Goal: Task Accomplishment & Management: Use online tool/utility

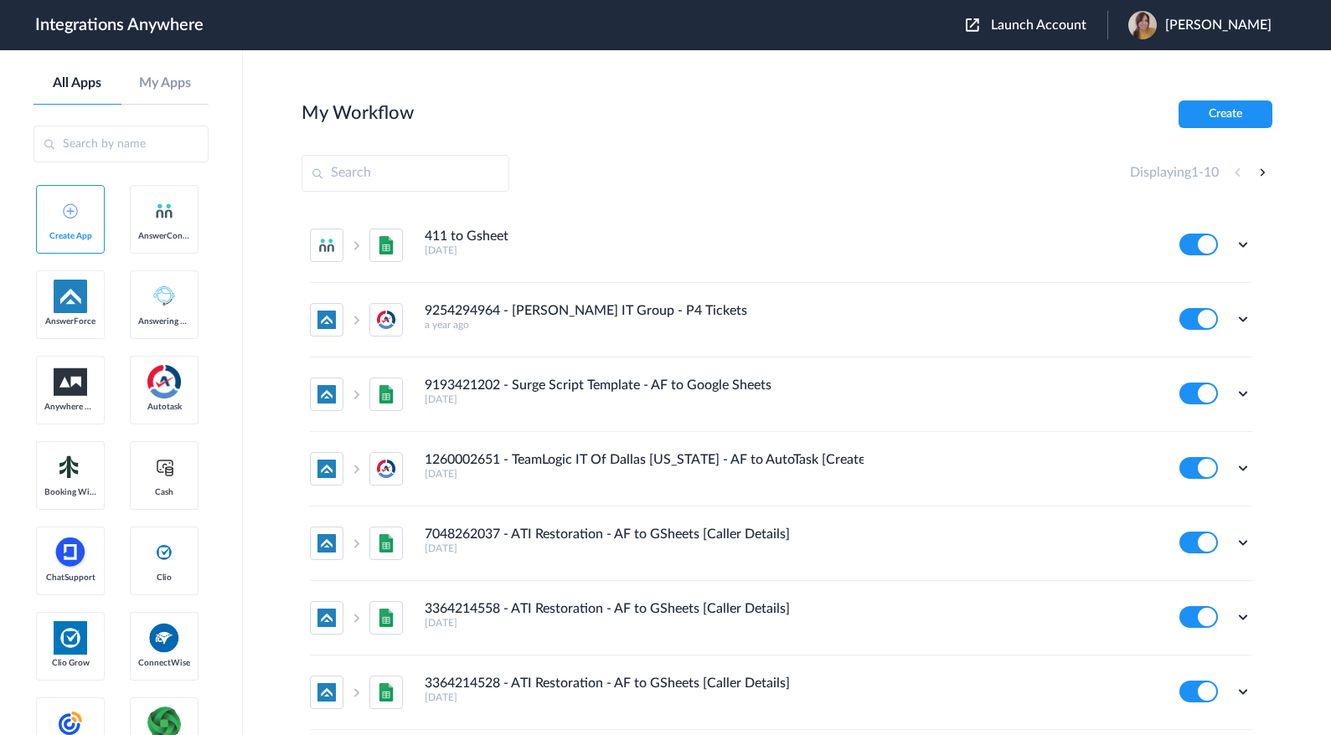
click at [1066, 29] on span "Launch Account" at bounding box center [1038, 24] width 95 height 13
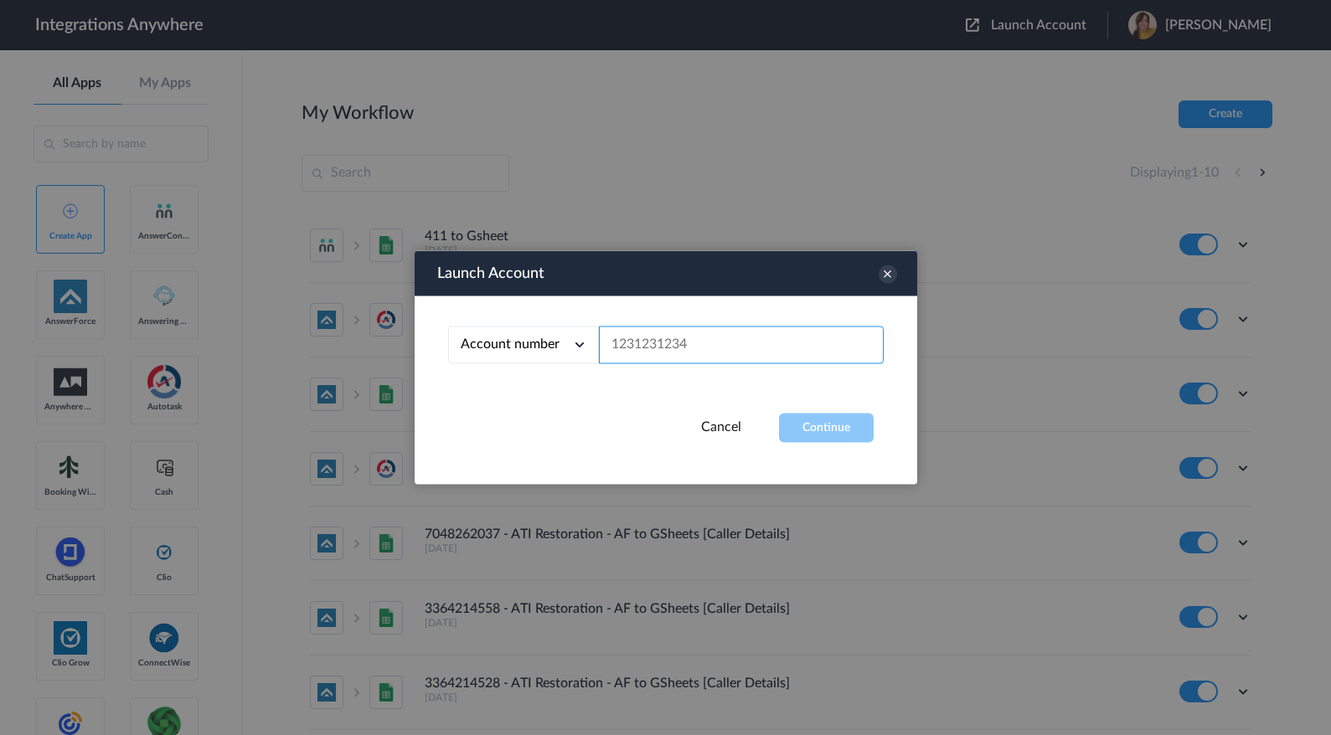
click at [706, 343] on input "text" at bounding box center [741, 346] width 285 height 38
paste input "2035297671"
type input "2035297671"
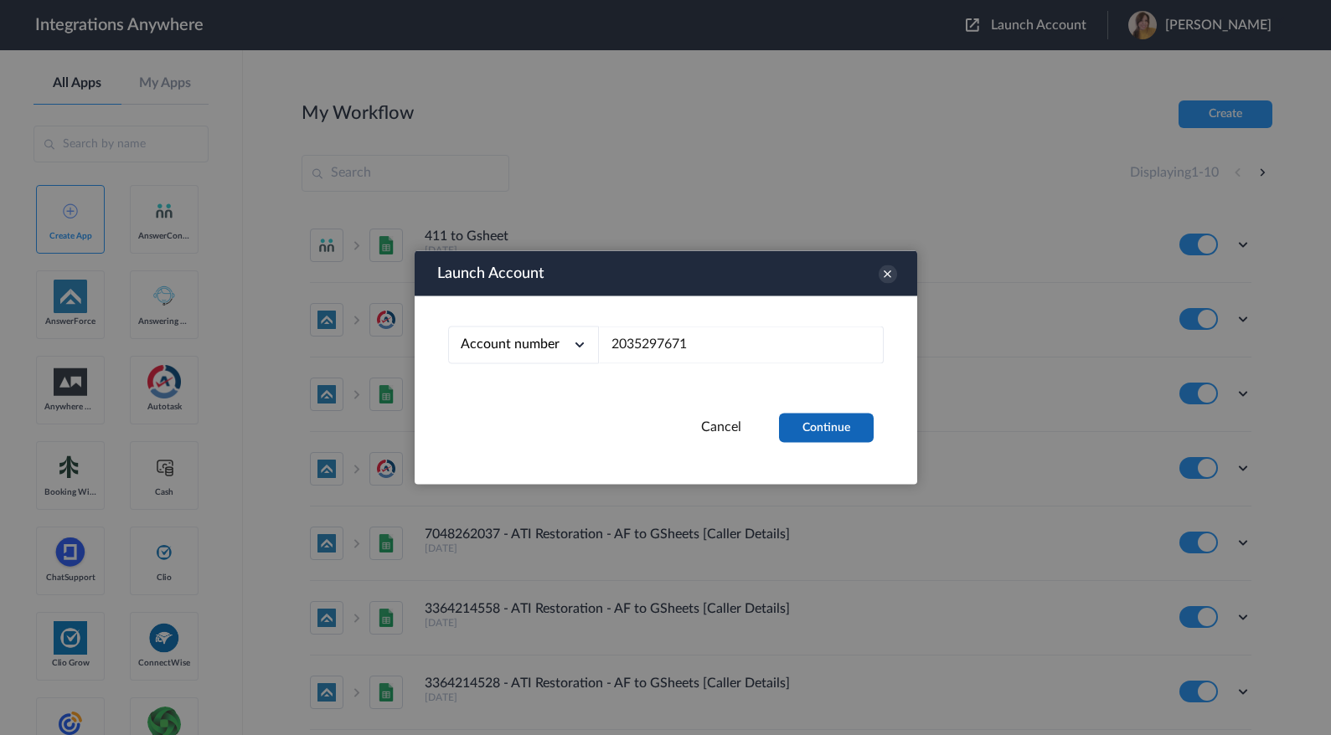
click at [817, 437] on button "Continue" at bounding box center [826, 428] width 95 height 29
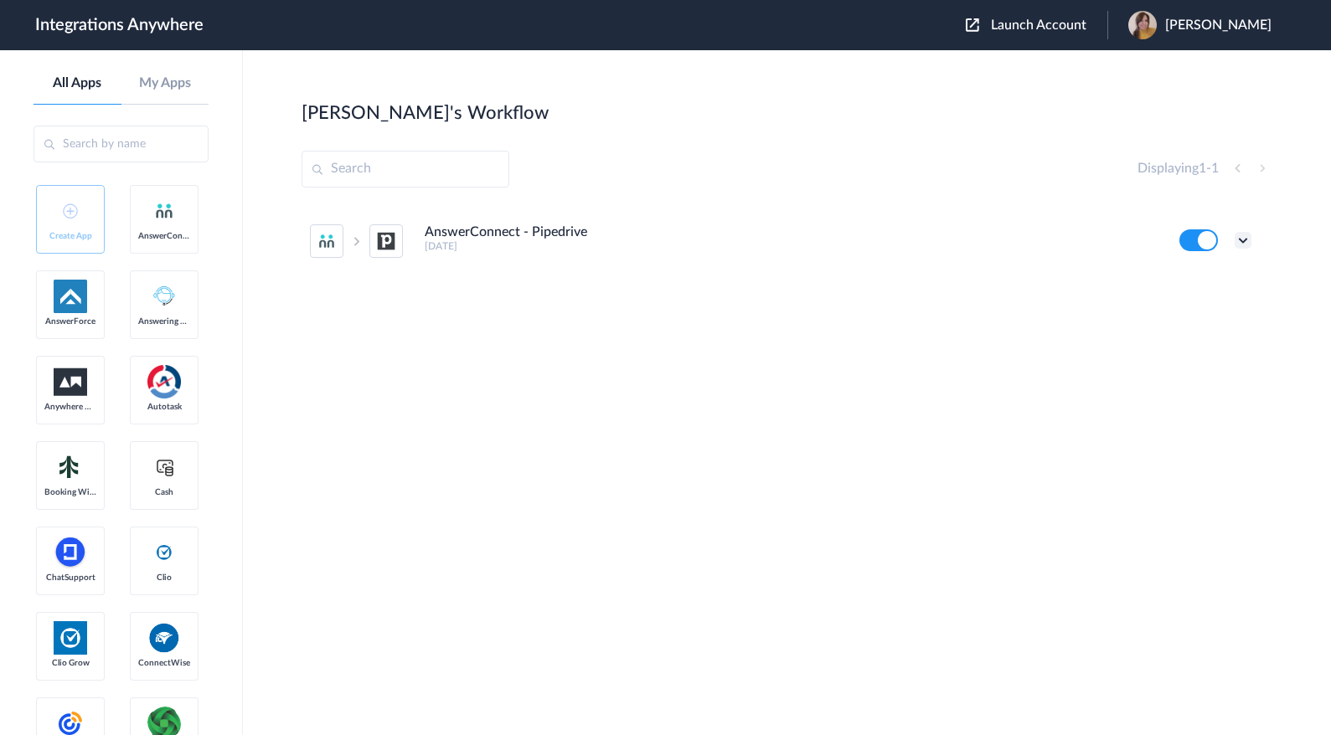
click at [1244, 245] on icon at bounding box center [1243, 240] width 17 height 17
click at [1190, 276] on link "Edit" at bounding box center [1175, 279] width 40 height 12
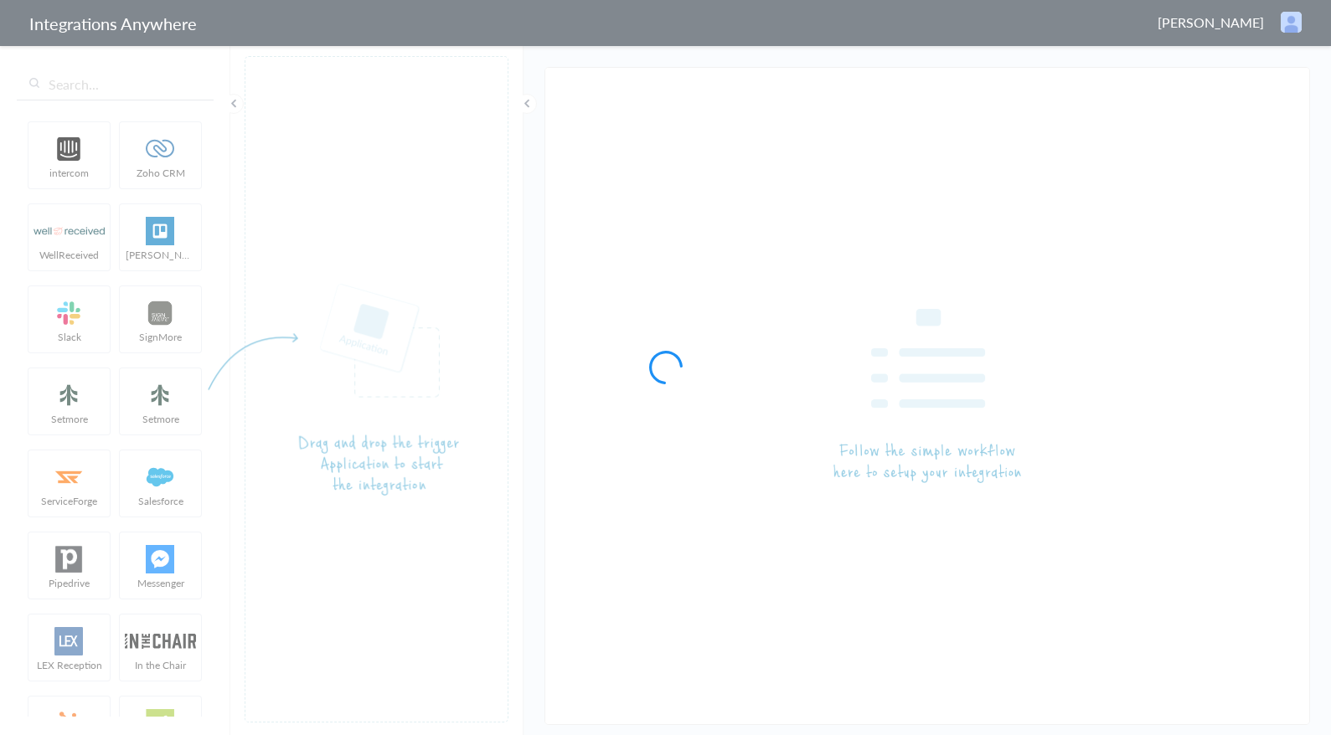
type input "AnswerConnect - Pipedrive"
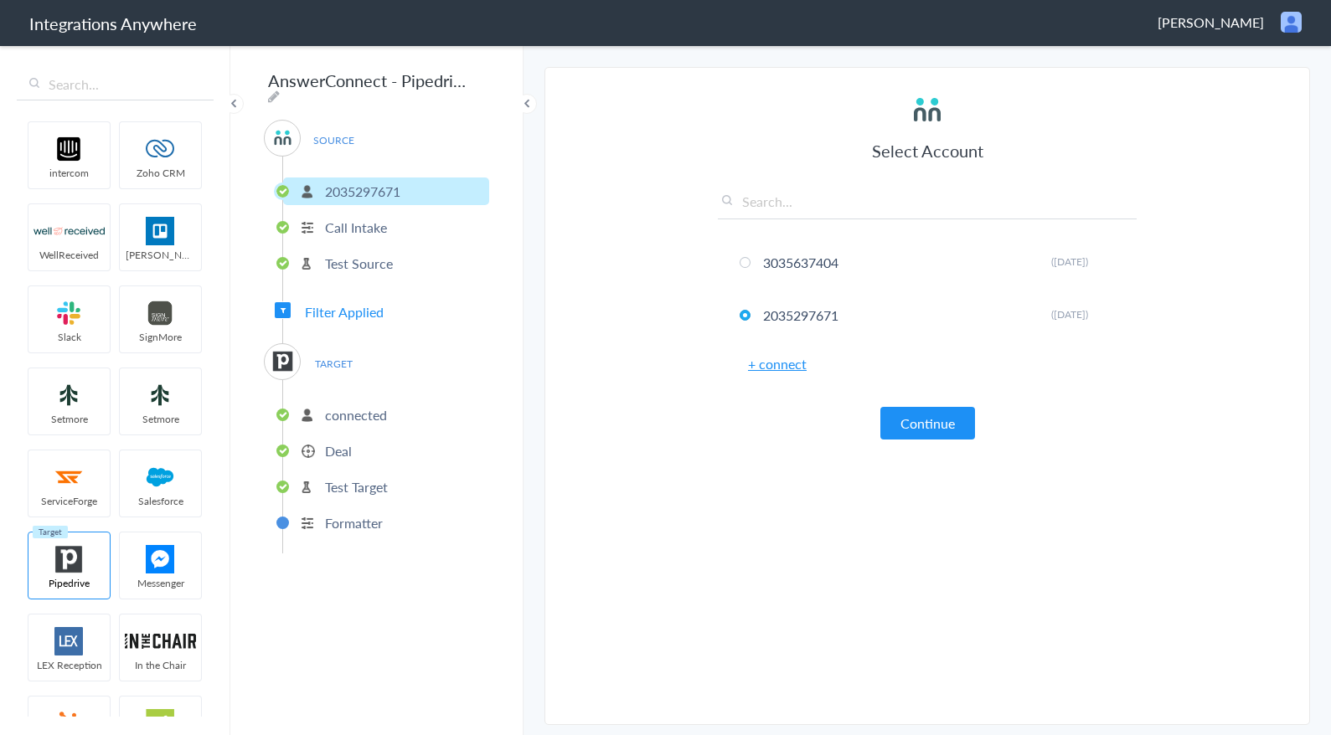
click at [347, 414] on p "connected" at bounding box center [356, 414] width 62 height 19
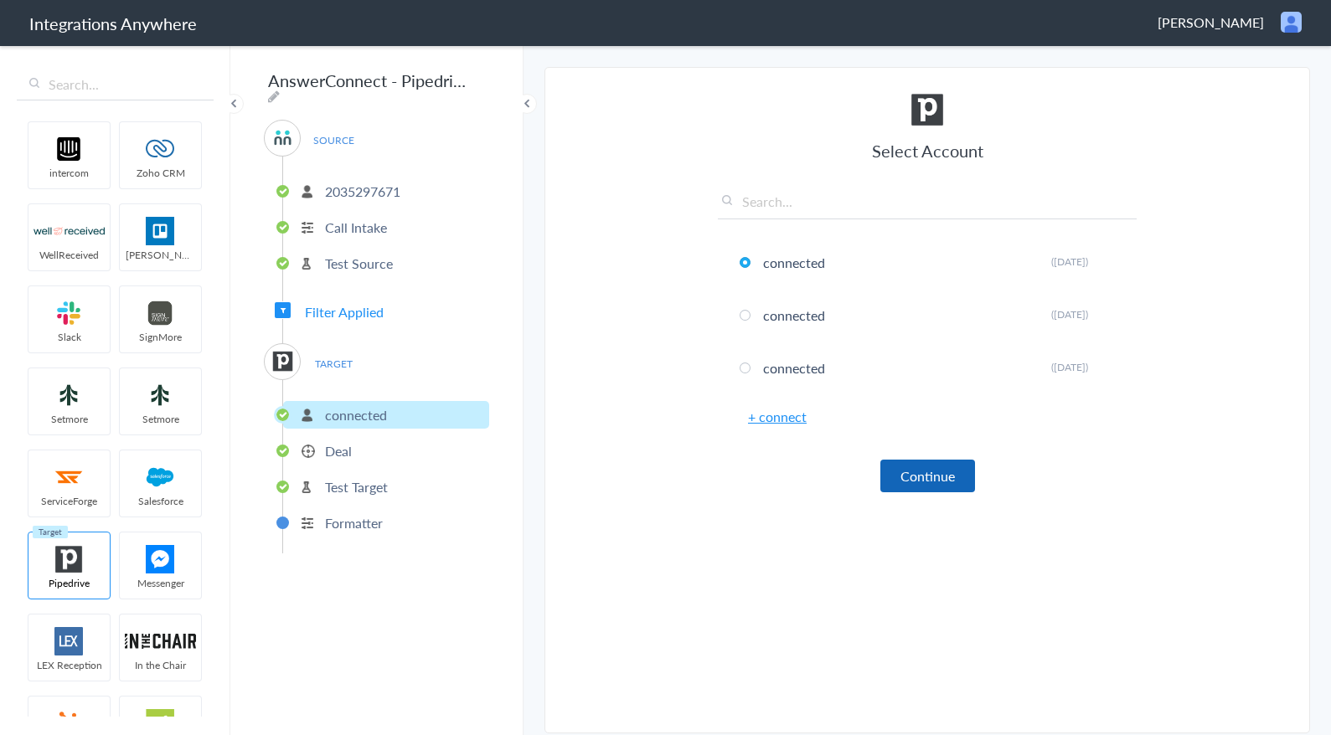
click at [919, 471] on button "Continue" at bounding box center [927, 476] width 95 height 33
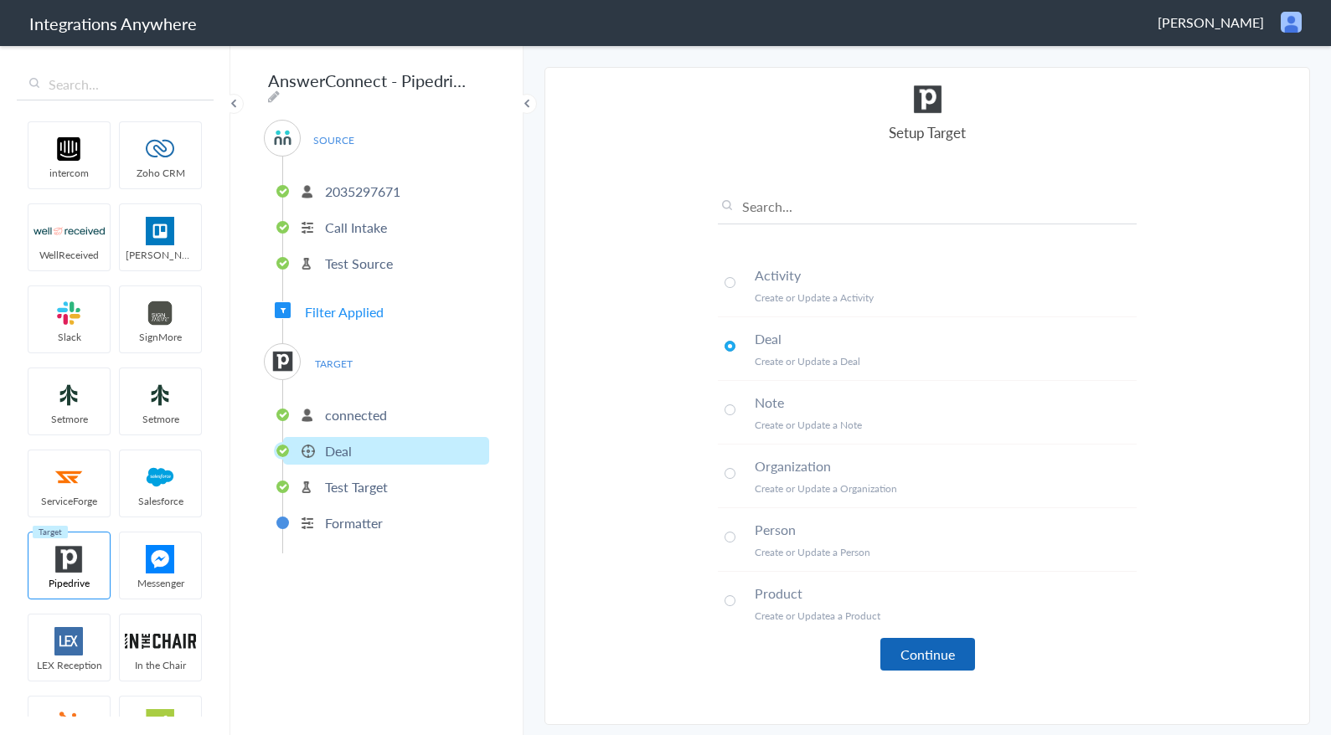
click at [916, 656] on button "Continue" at bounding box center [927, 654] width 95 height 33
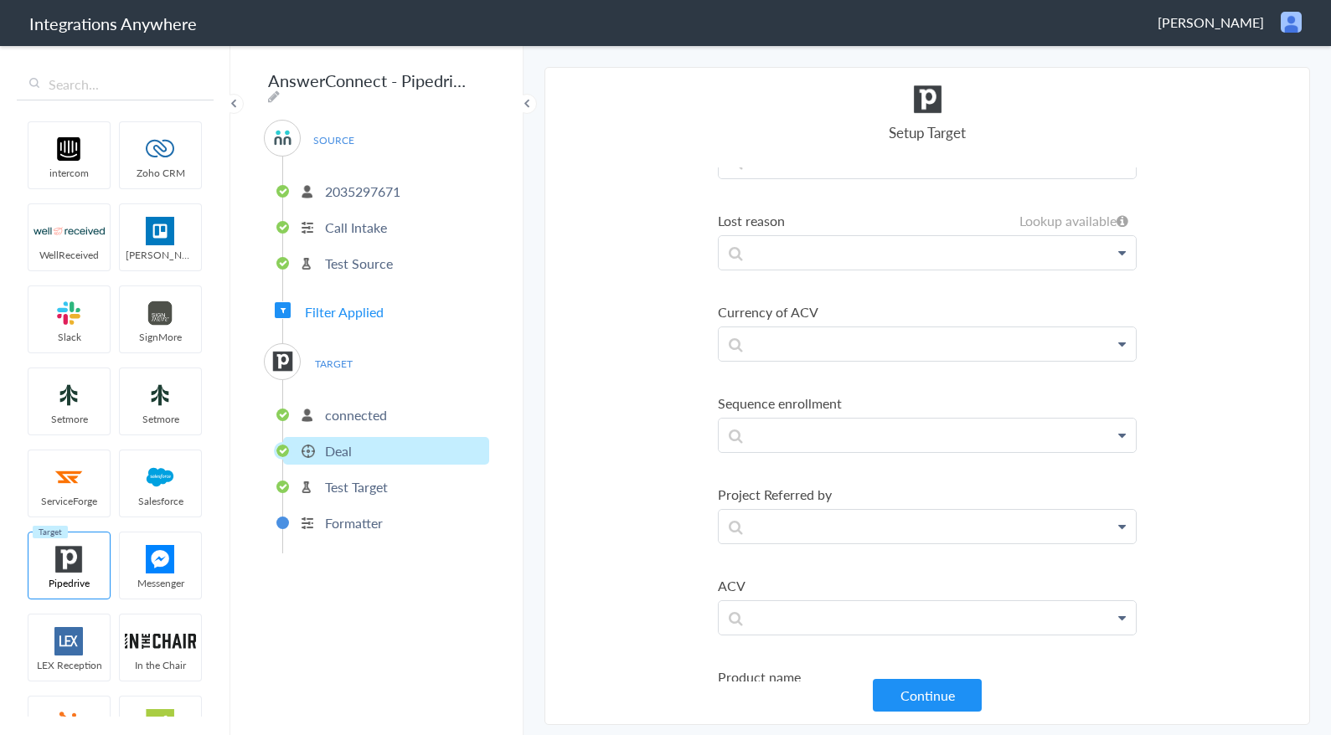
scroll to position [3099, 0]
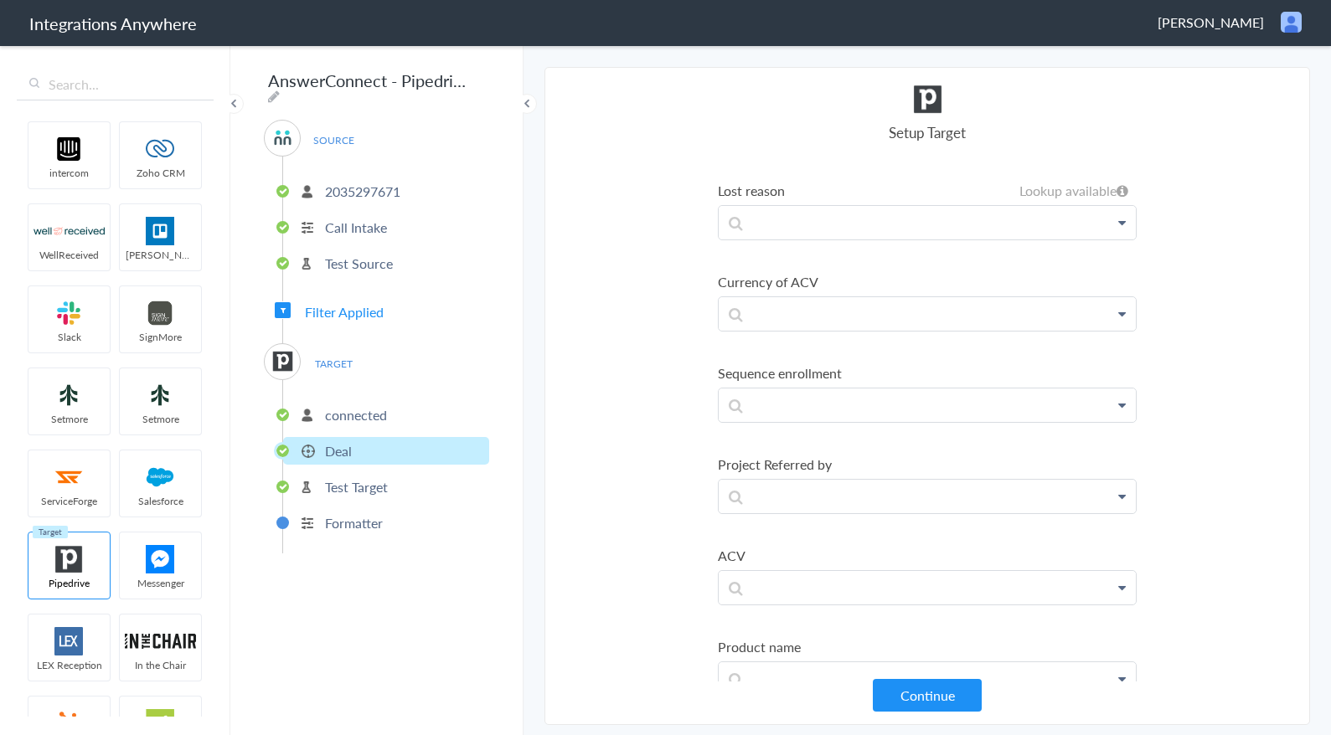
click at [338, 409] on p "connected" at bounding box center [356, 414] width 62 height 19
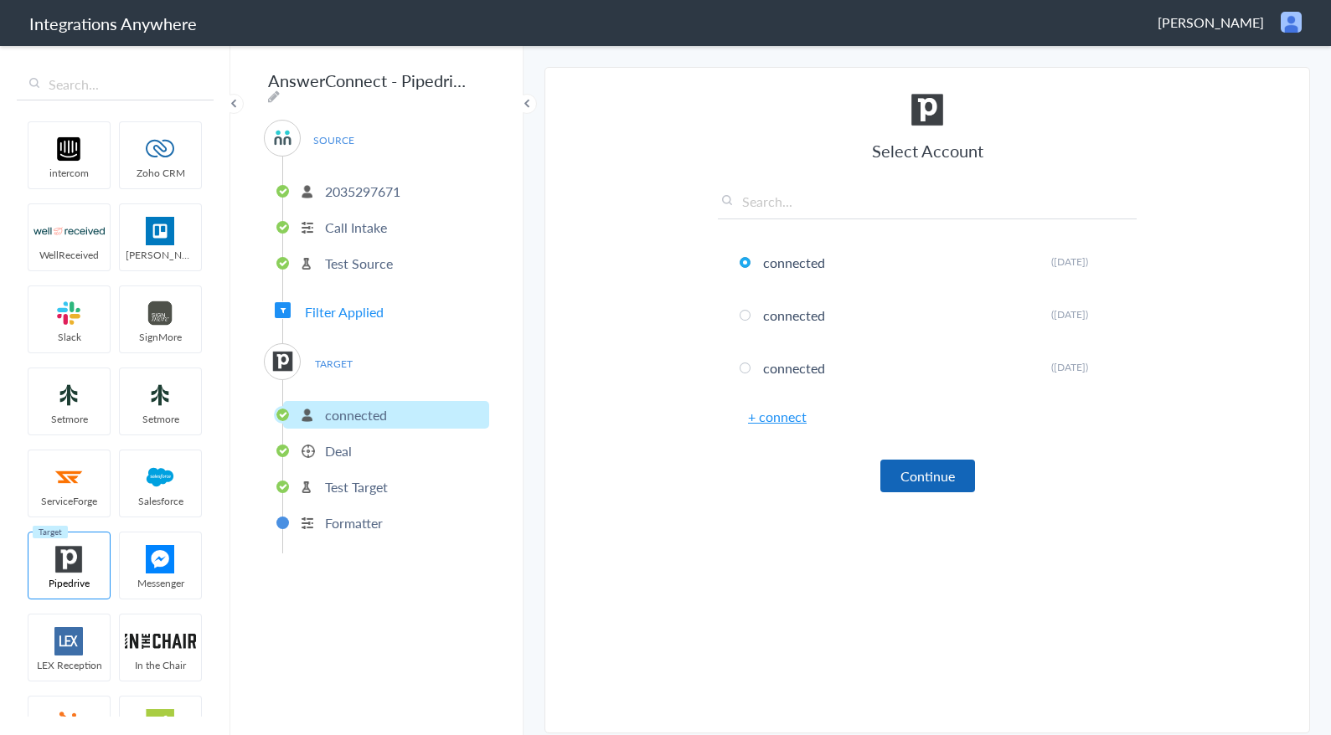
click at [954, 479] on button "Continue" at bounding box center [927, 476] width 95 height 33
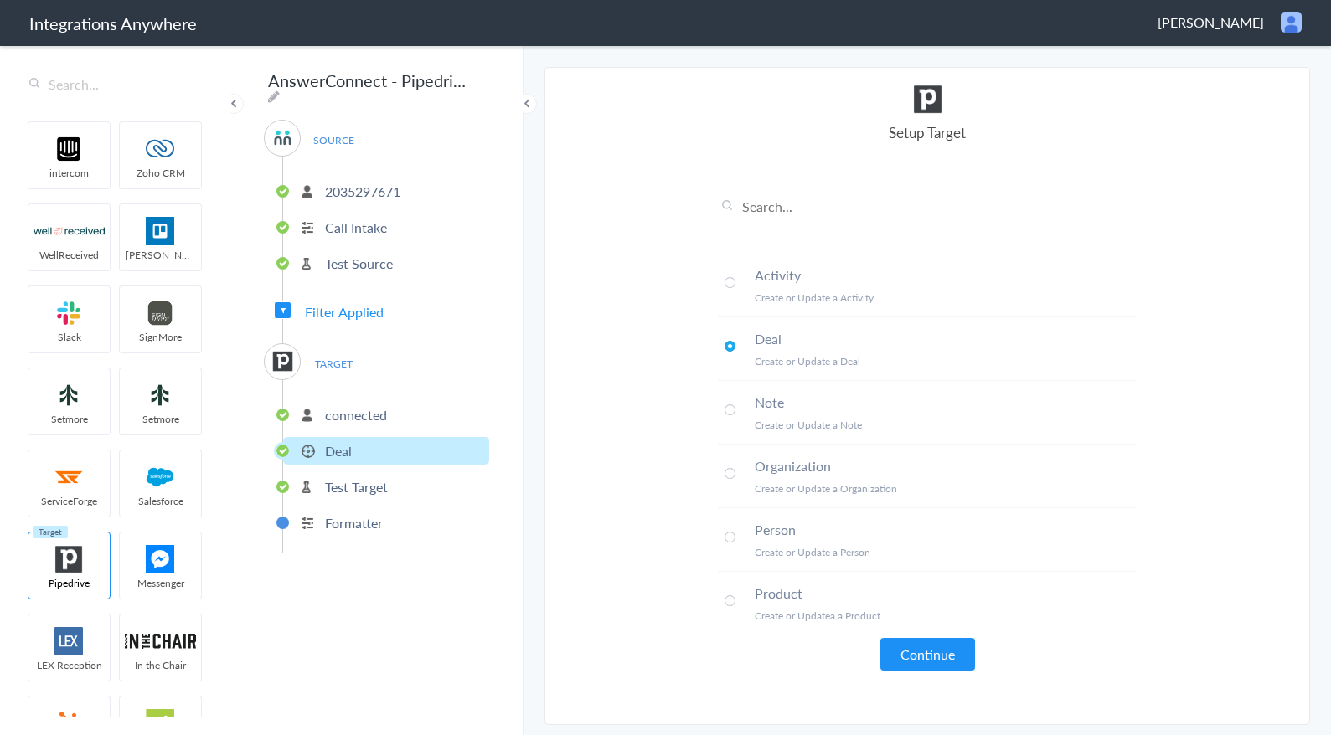
click at [730, 285] on span at bounding box center [729, 282] width 11 height 11
click at [929, 662] on button "Continue" at bounding box center [927, 654] width 95 height 33
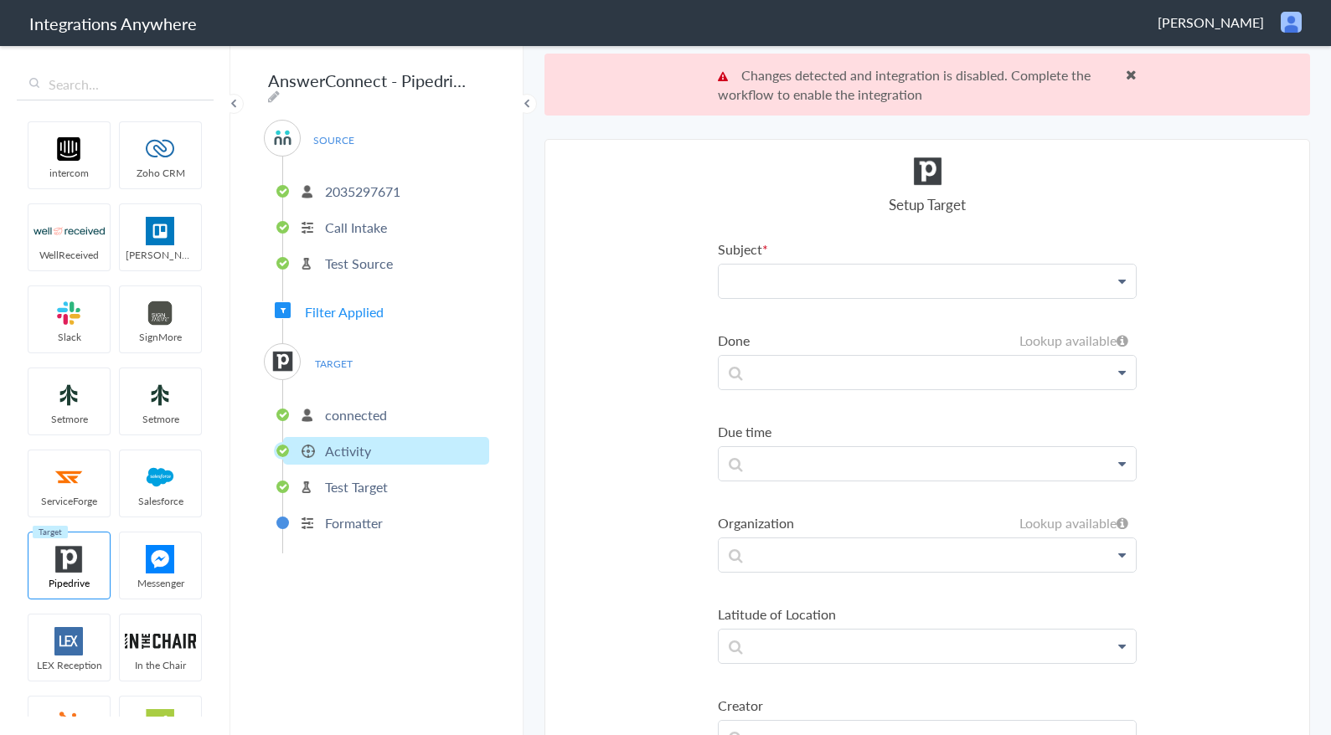
click at [834, 281] on p at bounding box center [927, 282] width 417 height 34
click at [763, 214] on h4 "Setup Target" at bounding box center [927, 204] width 419 height 20
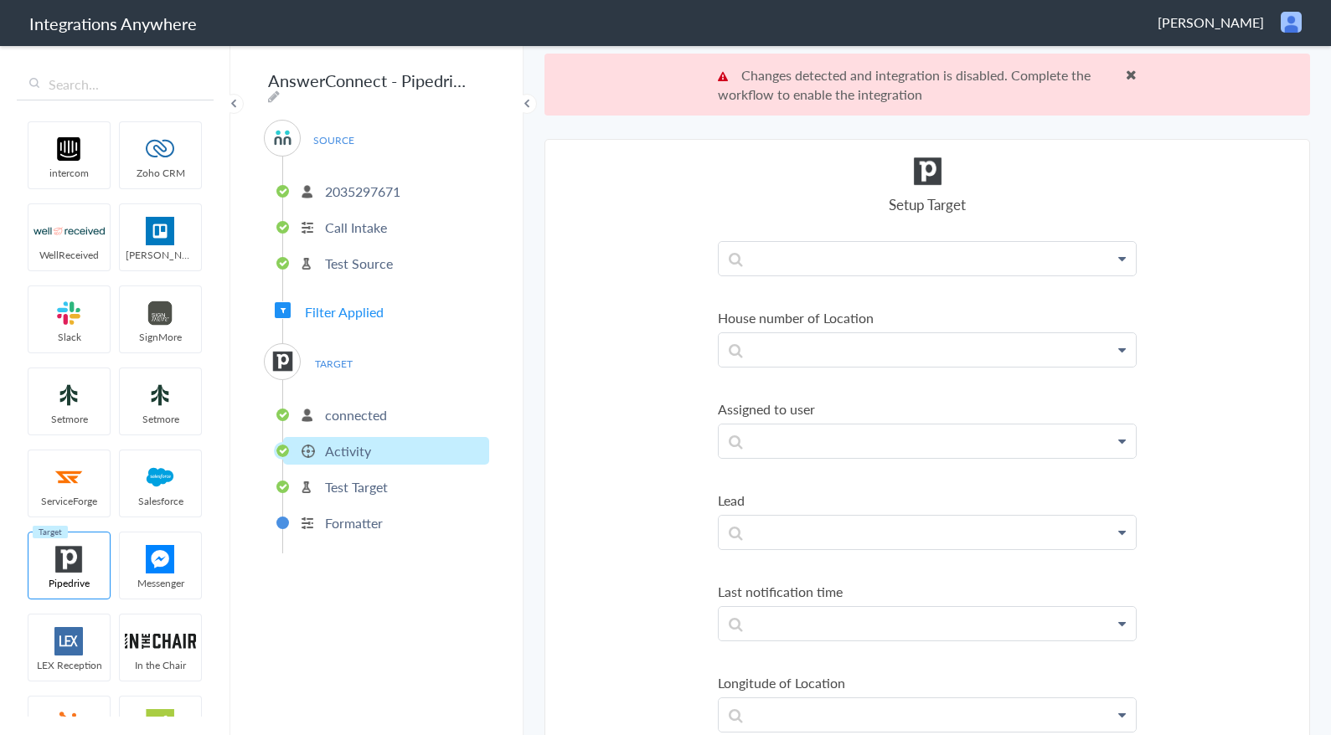
scroll to position [754, 0]
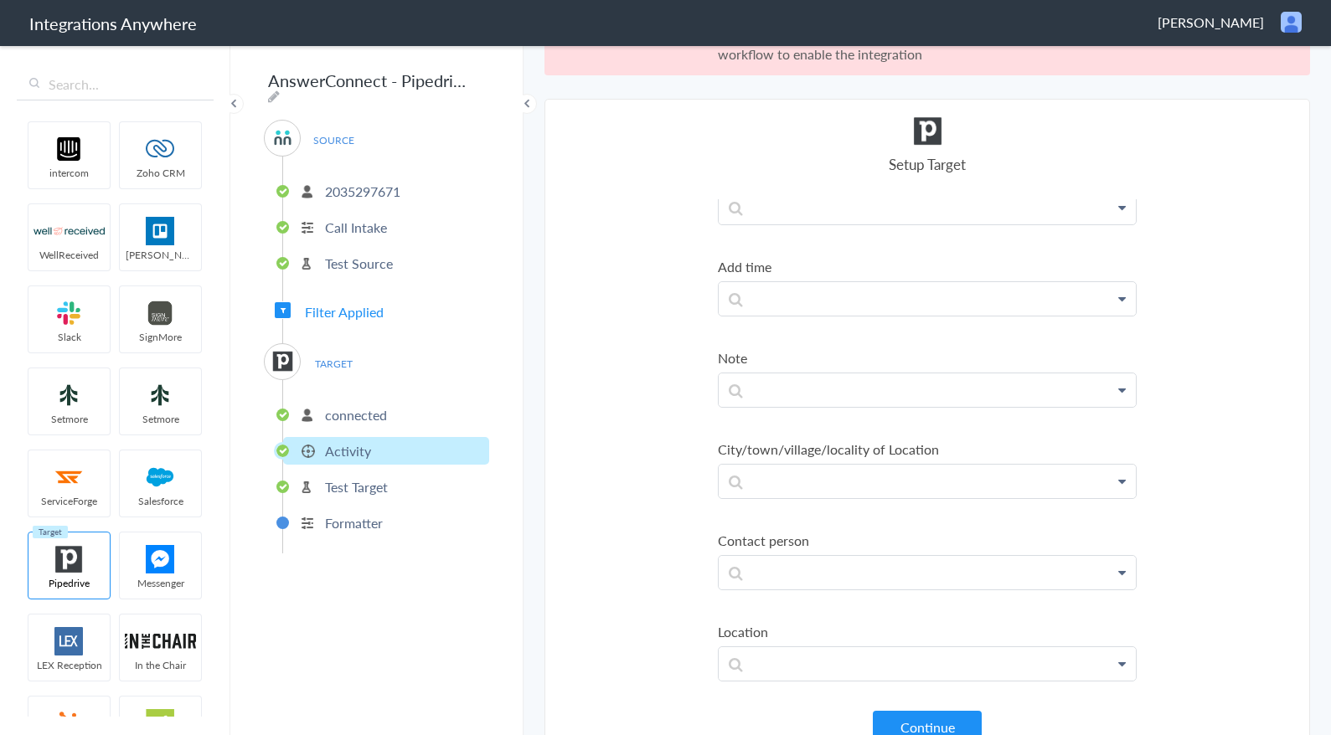
scroll to position [62, 0]
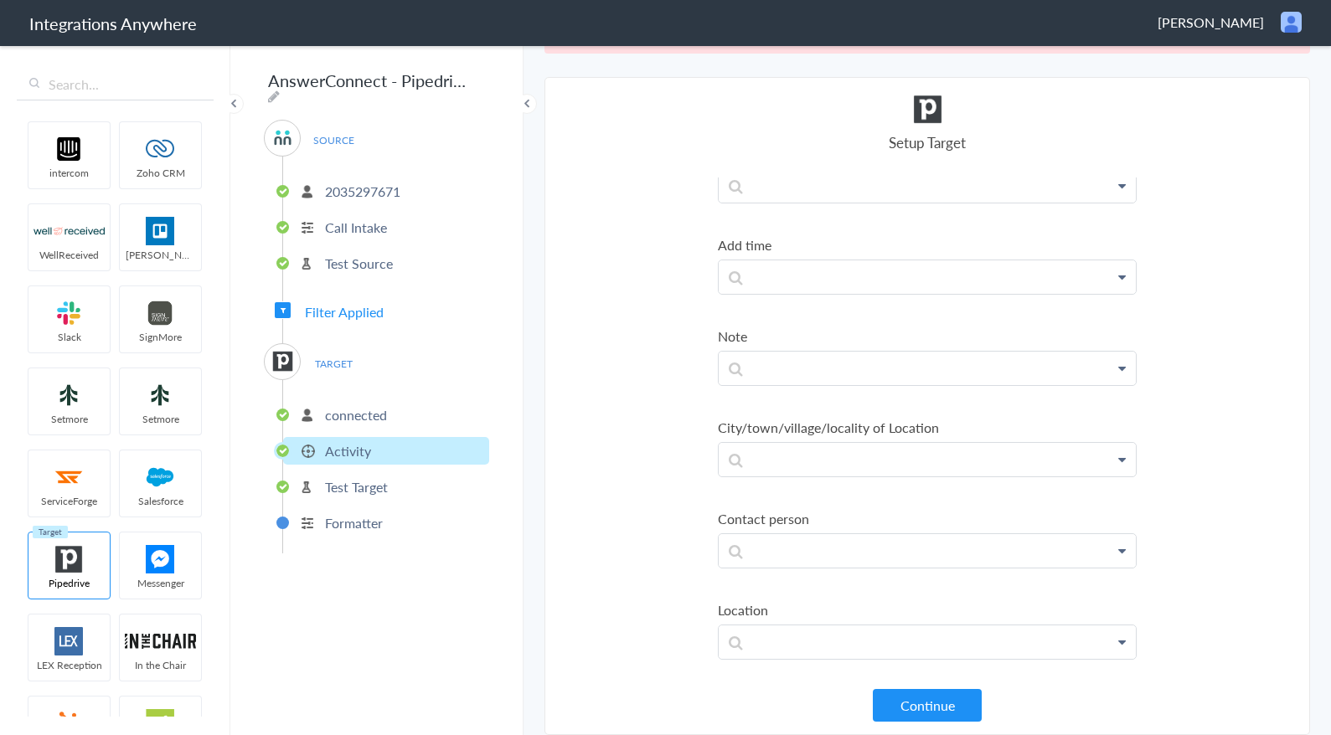
click at [369, 408] on p "connected" at bounding box center [356, 414] width 62 height 19
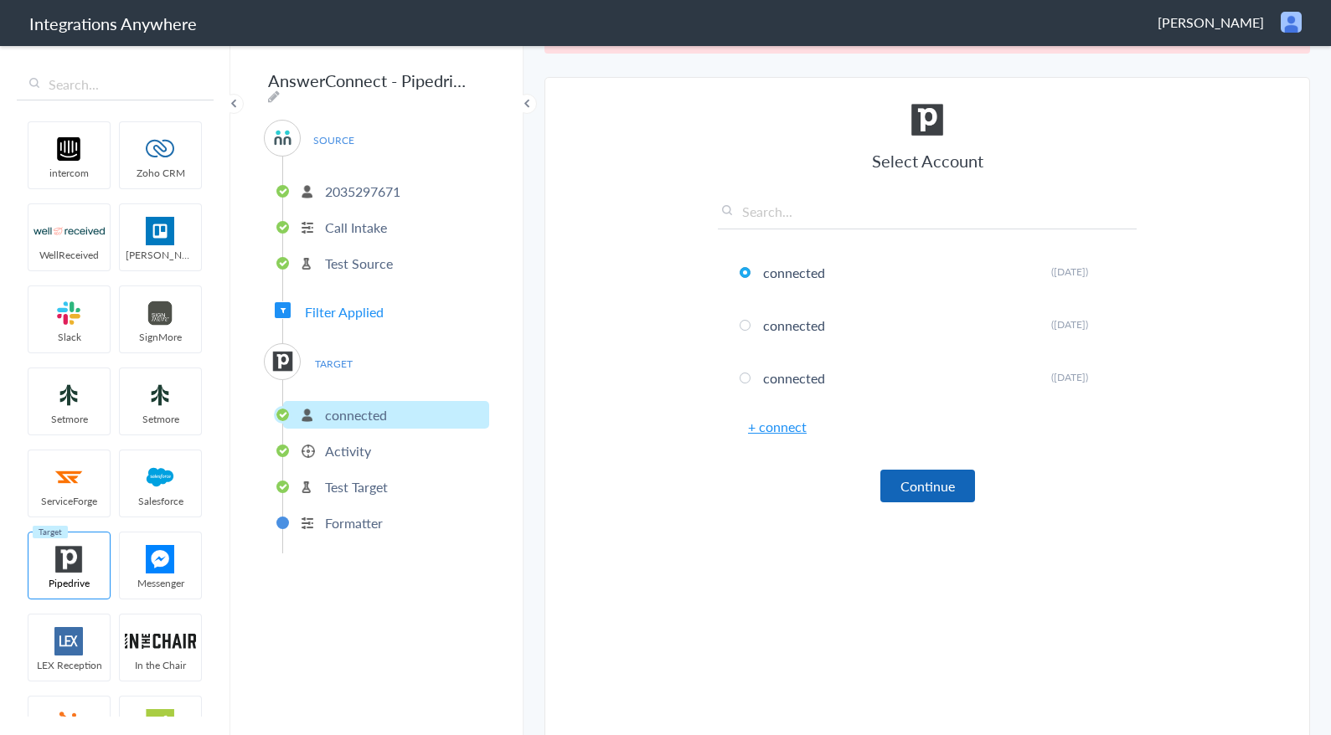
click at [919, 494] on button "Continue" at bounding box center [927, 486] width 95 height 33
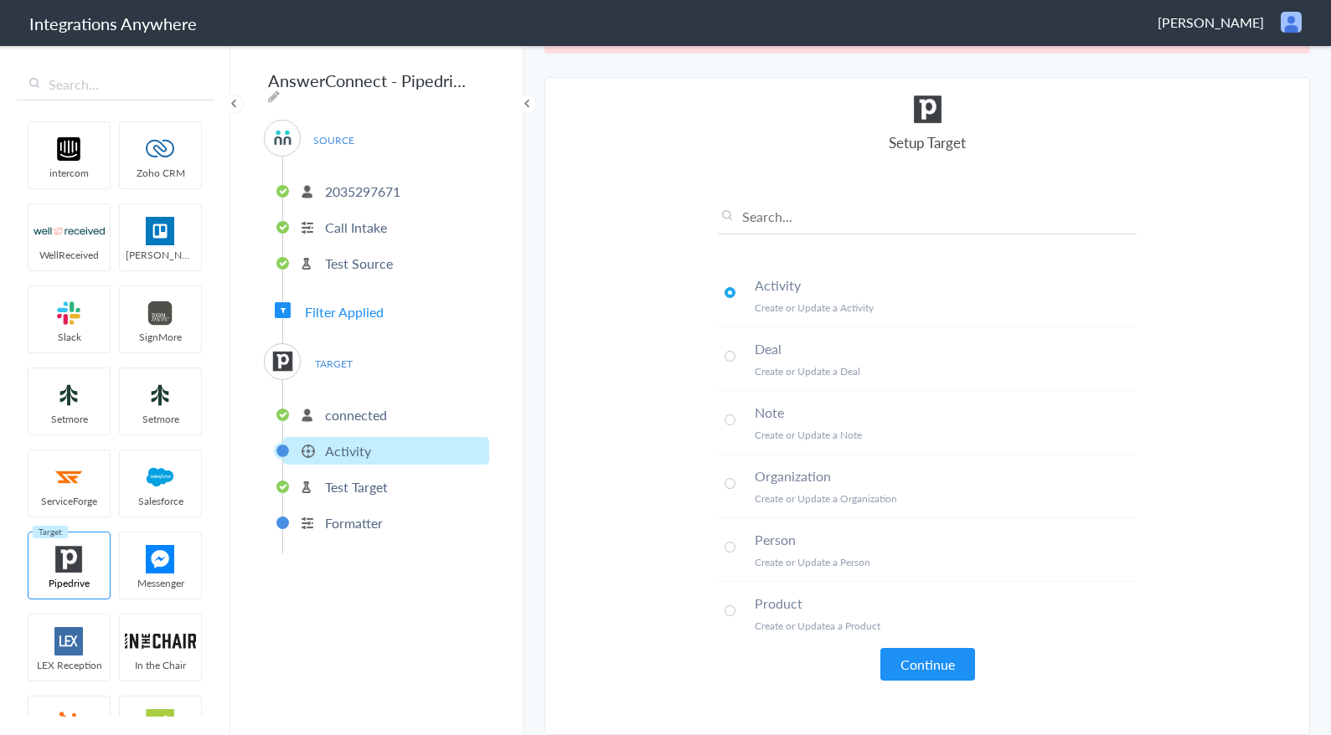
click at [760, 350] on h4 "Deal" at bounding box center [946, 348] width 382 height 19
click at [907, 662] on button "Continue" at bounding box center [927, 664] width 95 height 33
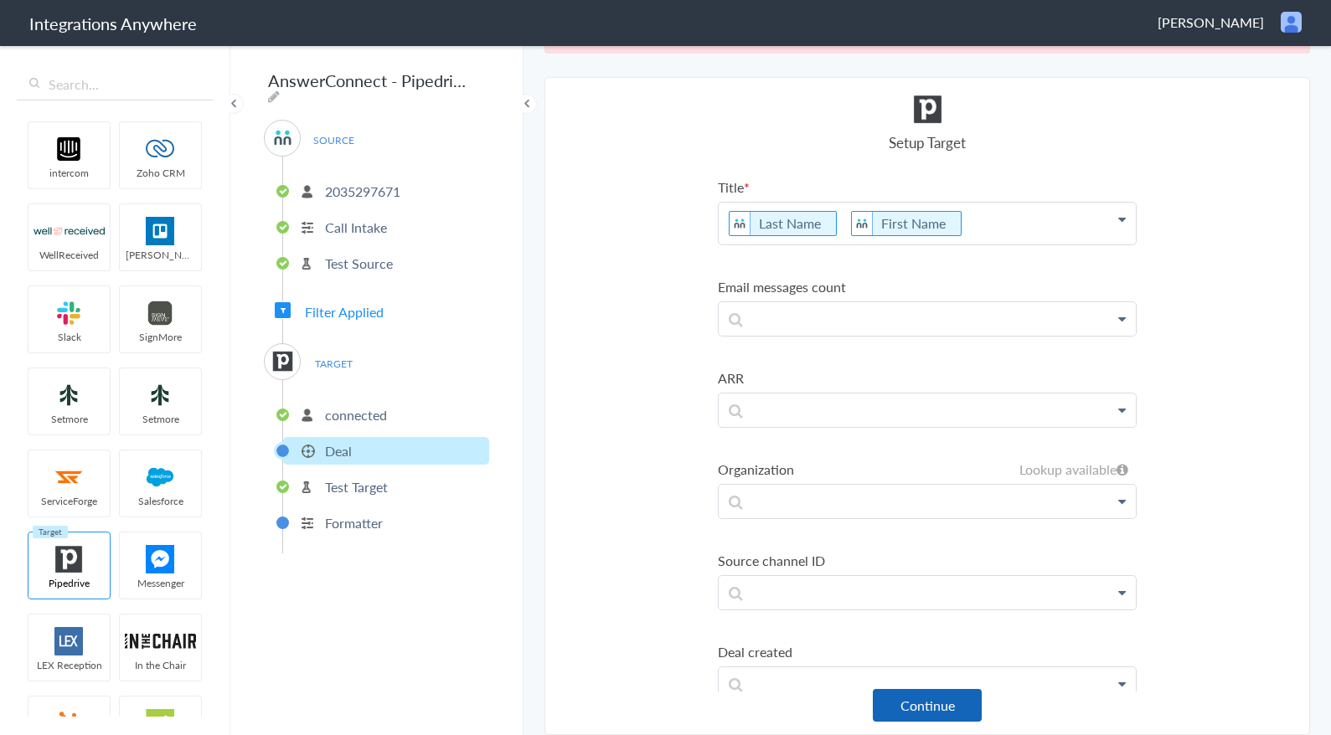
click at [930, 705] on button "Continue" at bounding box center [927, 705] width 109 height 33
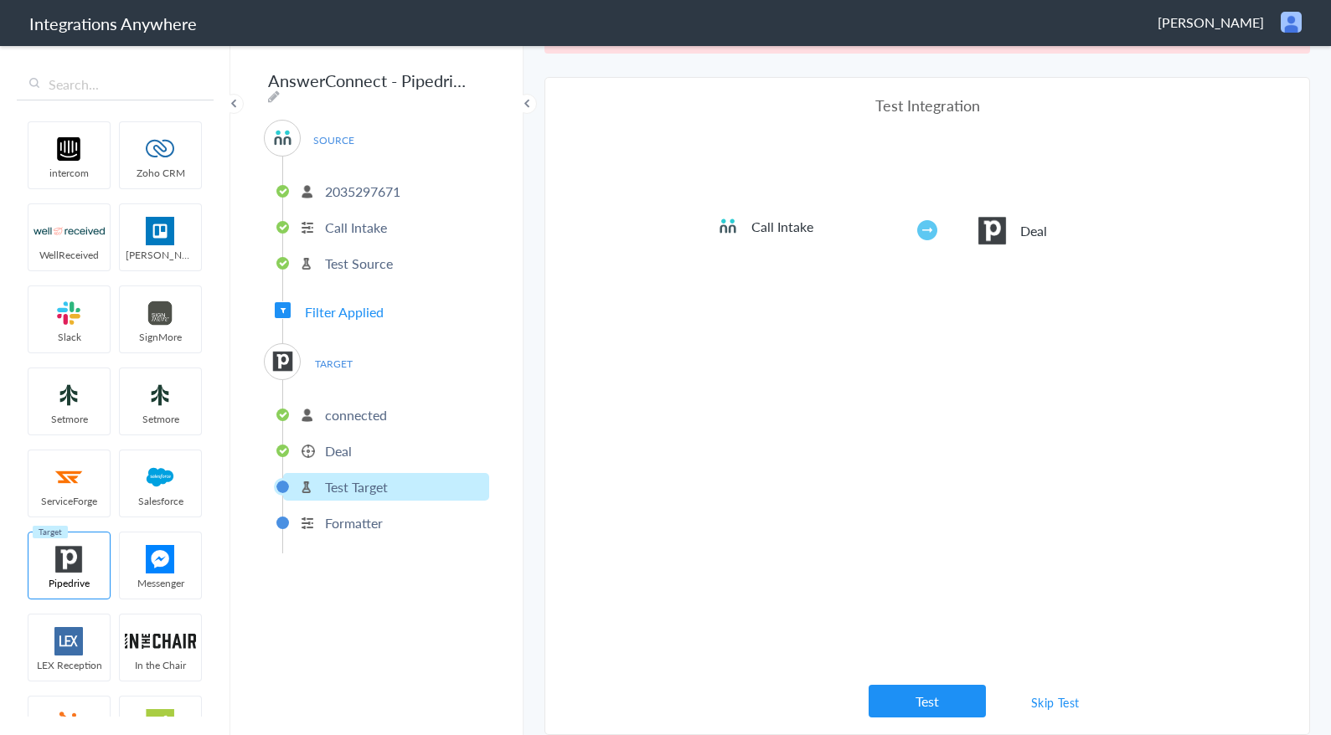
click at [1051, 710] on link "Skip Test" at bounding box center [1055, 703] width 89 height 30
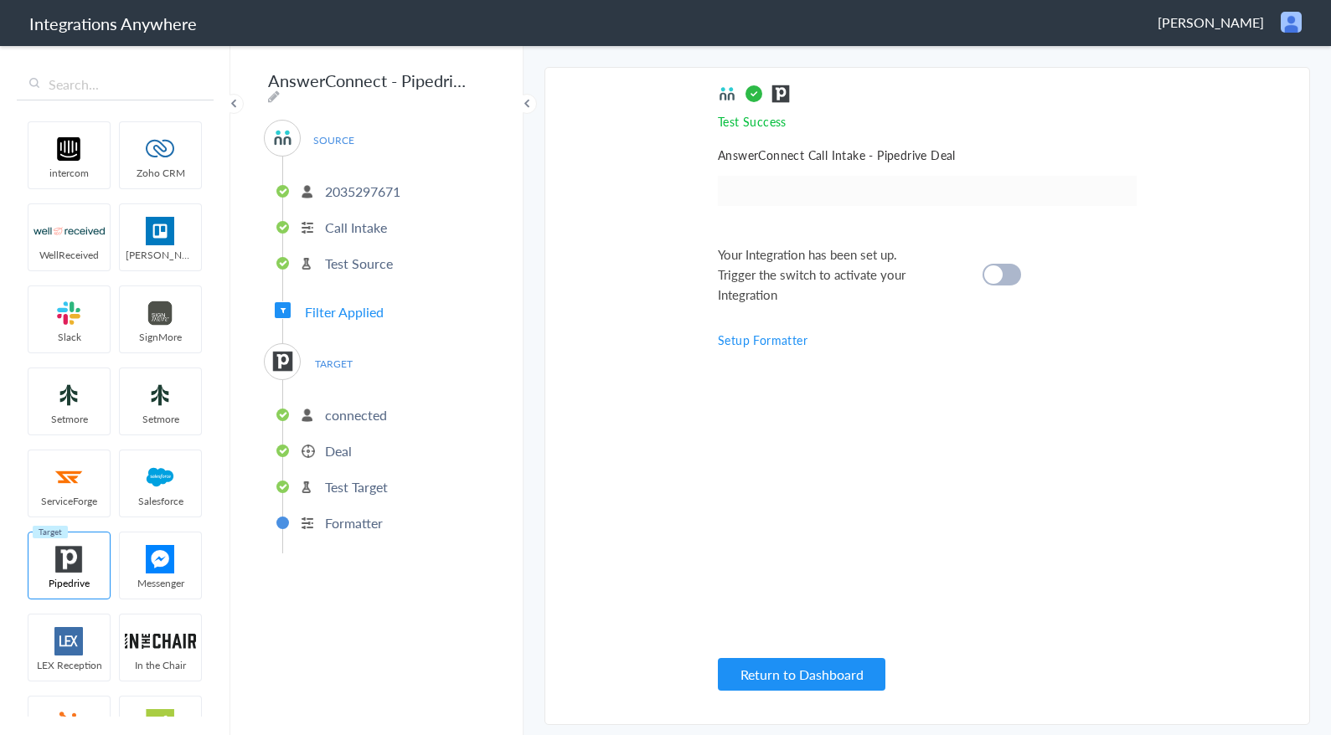
scroll to position [0, 0]
click at [996, 273] on cite at bounding box center [993, 274] width 18 height 18
click at [835, 665] on button "Return to Dashboard" at bounding box center [802, 674] width 168 height 33
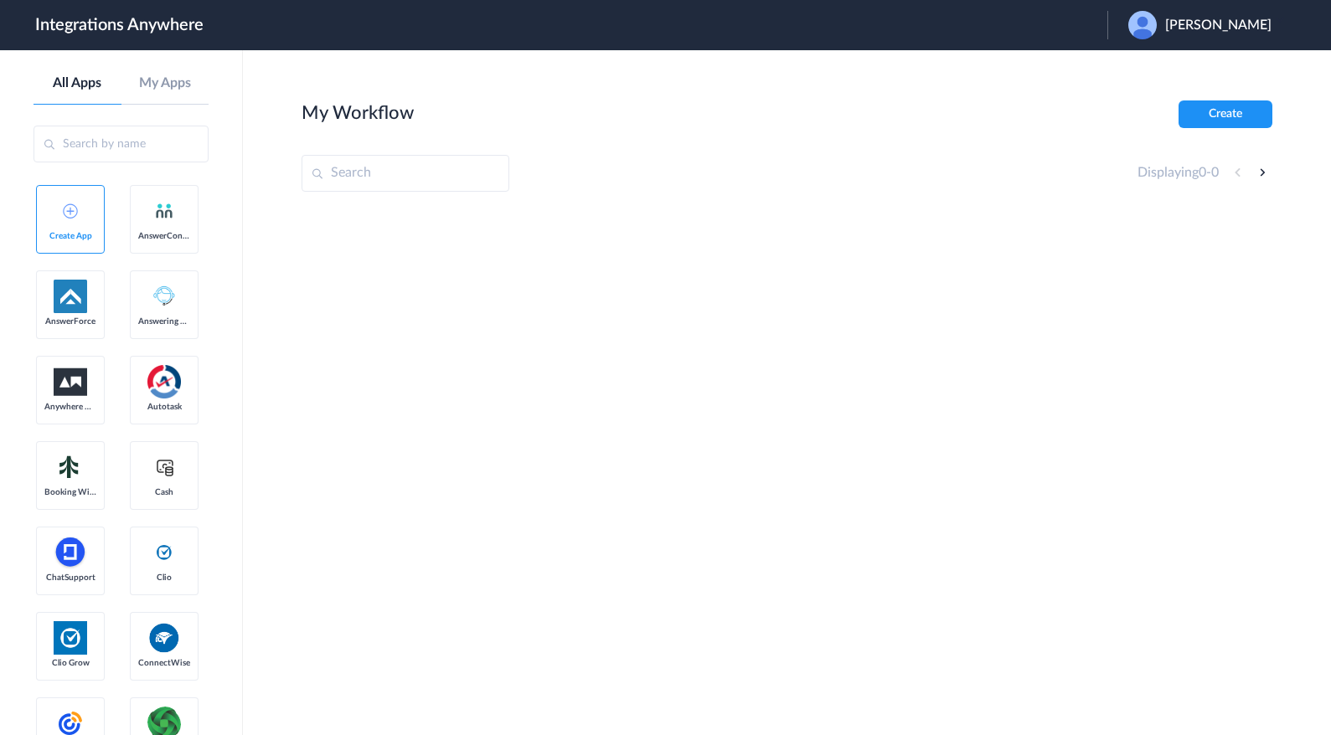
click at [1205, 27] on span "Jaimie McCollum" at bounding box center [1218, 26] width 106 height 16
click at [1143, 70] on link "Logout" at bounding box center [1137, 68] width 35 height 12
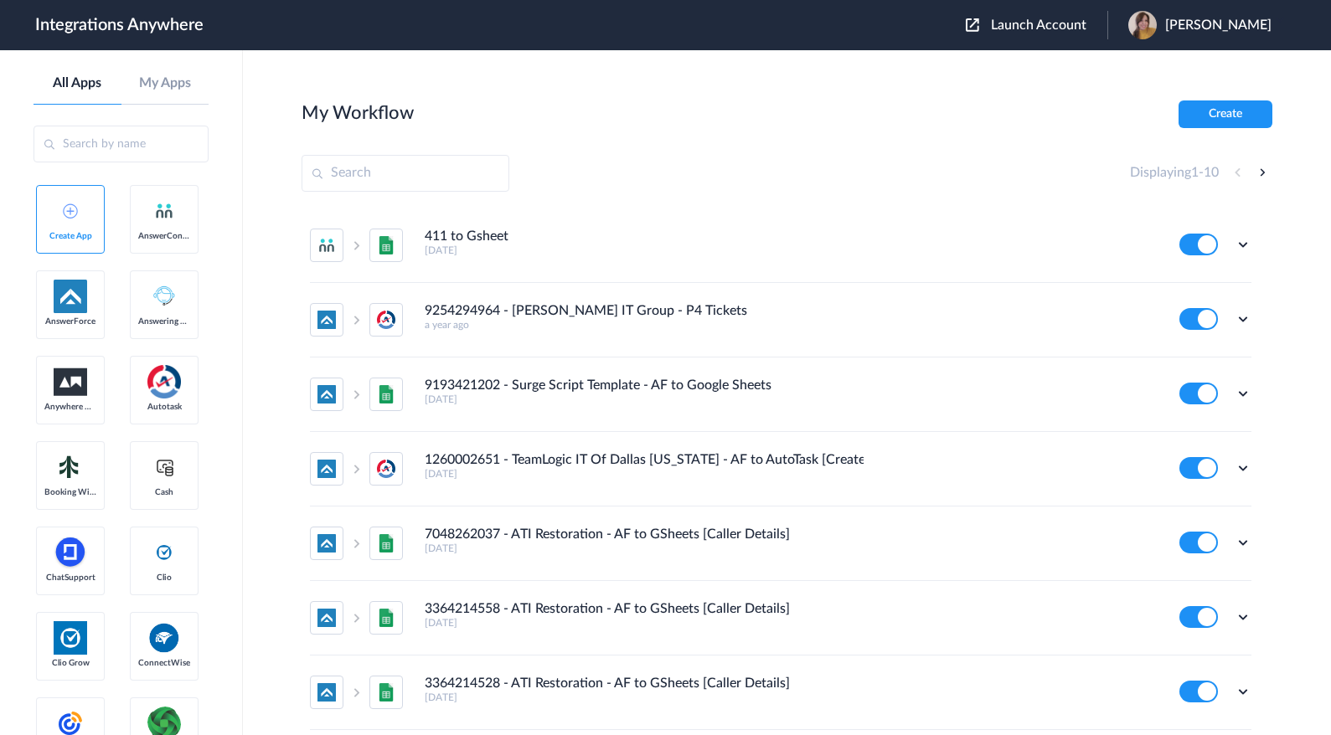
click at [1049, 19] on span "Launch Account" at bounding box center [1038, 24] width 95 height 13
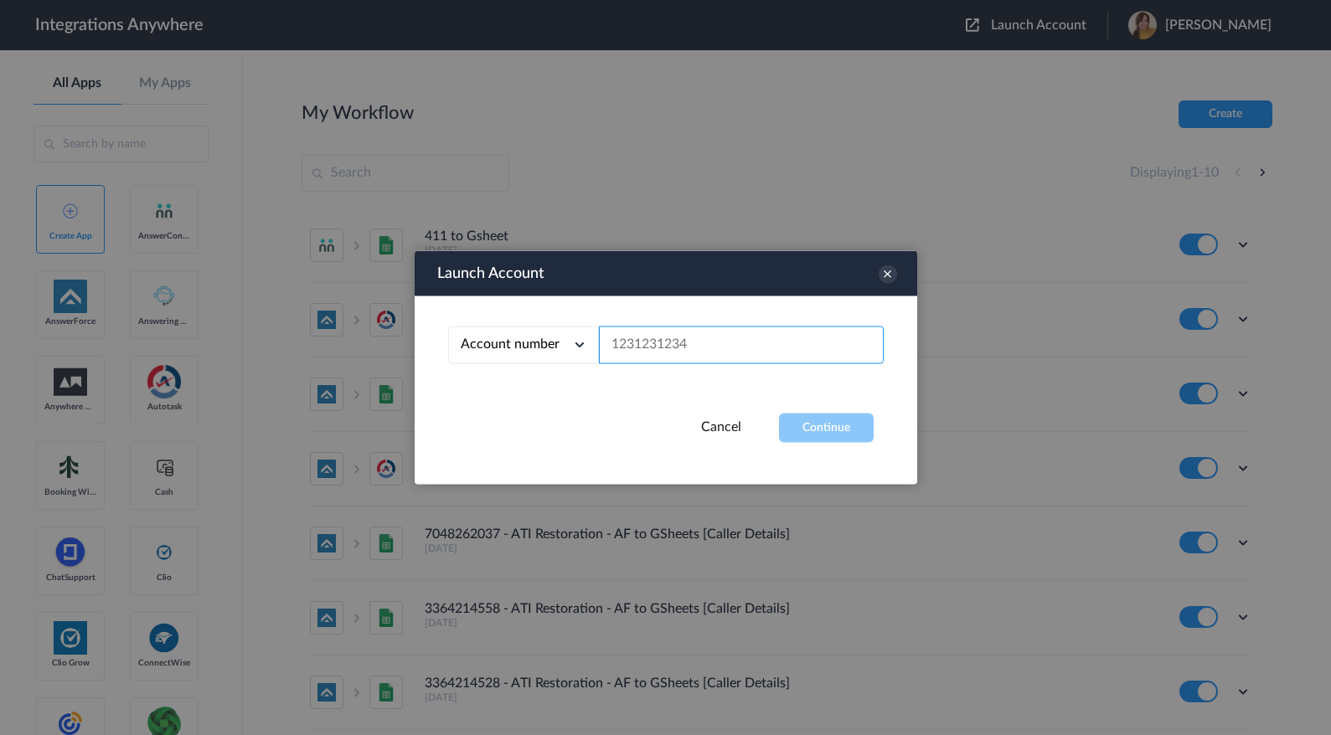
click at [716, 356] on input "text" at bounding box center [741, 346] width 285 height 38
paste input "2035297671"
type input "2035297671"
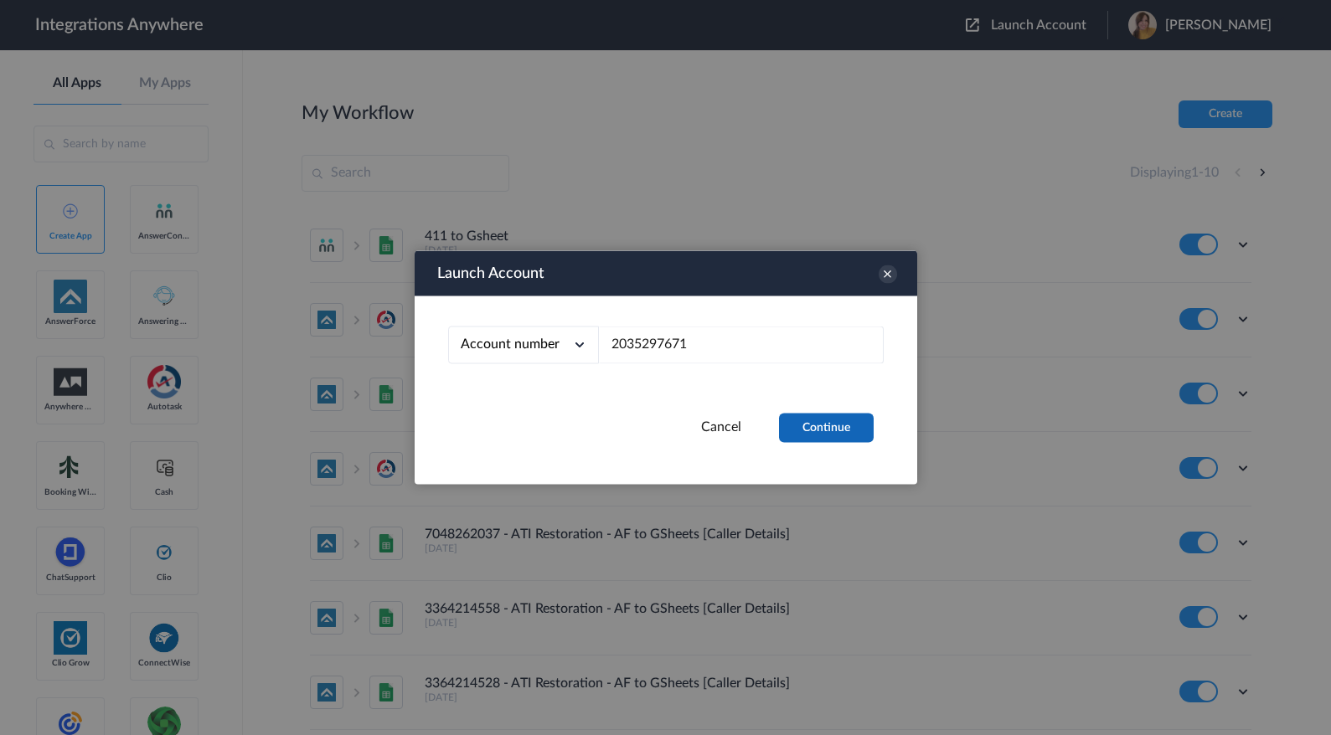
click at [785, 424] on button "Continue" at bounding box center [826, 428] width 95 height 29
